Goal: Check status

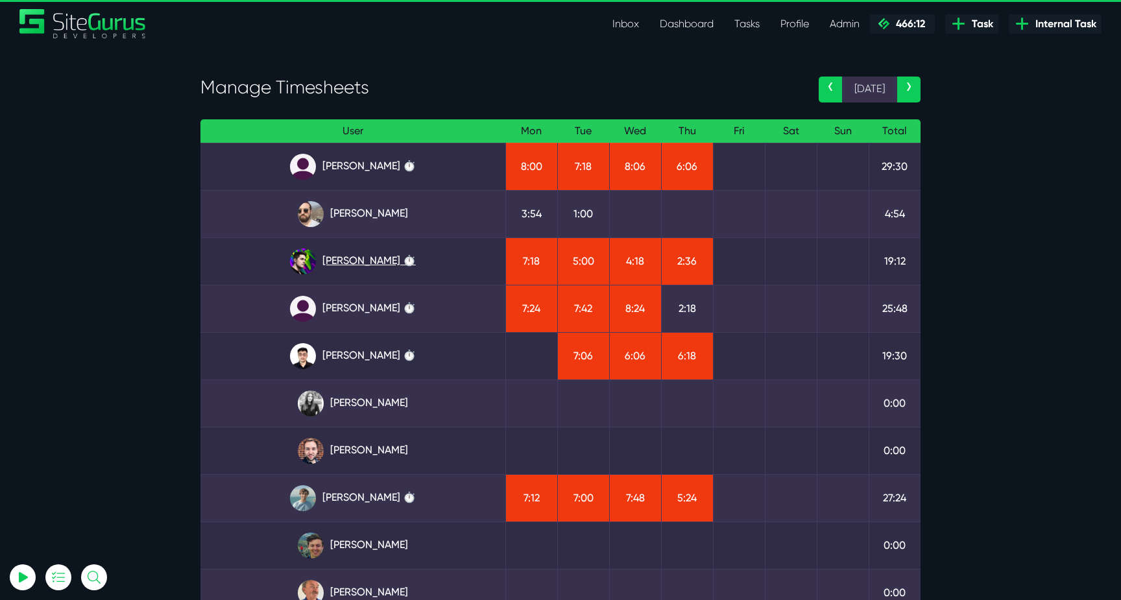
click at [387, 261] on link "[PERSON_NAME] ⏱️" at bounding box center [353, 261] width 284 height 26
